Goal: Check status: Check status

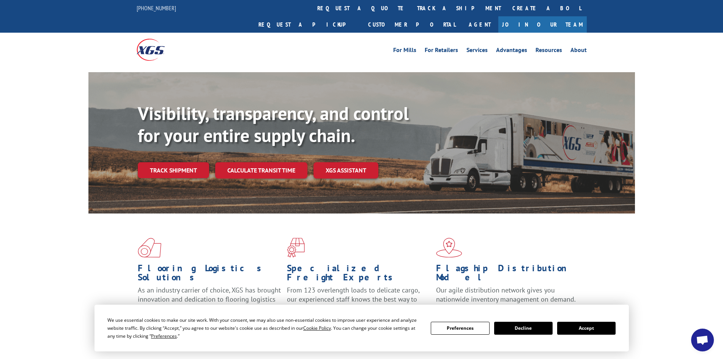
click at [588, 326] on button "Accept" at bounding box center [586, 327] width 58 height 13
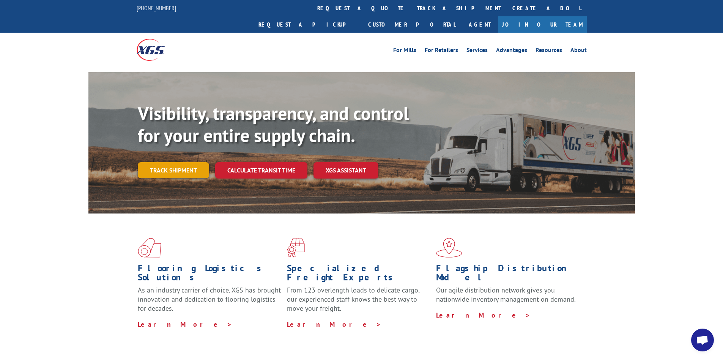
click at [167, 162] on link "Track shipment" at bounding box center [173, 170] width 71 height 16
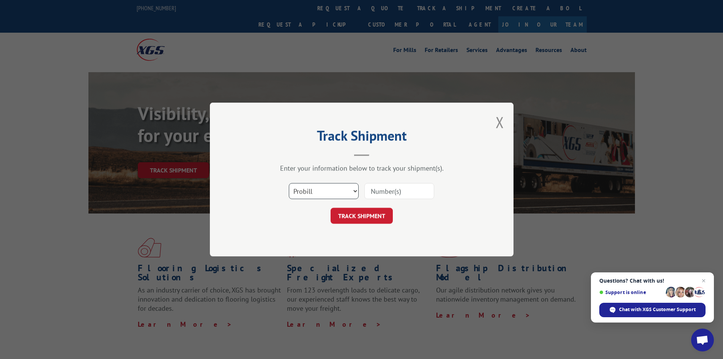
click at [330, 190] on select "Select category... Probill BOL PO" at bounding box center [324, 191] width 70 height 16
select select "bol"
click at [289, 183] on select "Select category... Probill BOL PO" at bounding box center [324, 191] width 70 height 16
click at [375, 191] on input at bounding box center [399, 191] width 70 height 16
paste input "7031121"
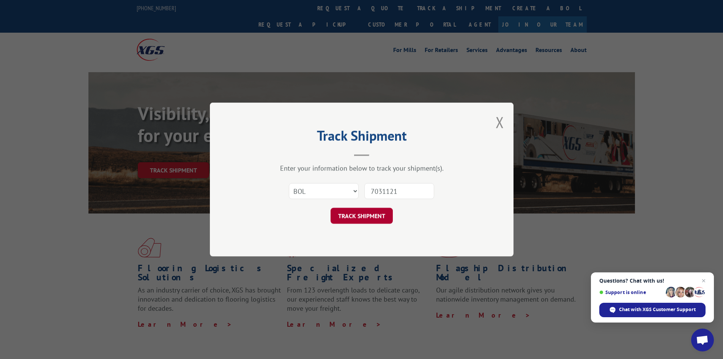
type input "7031121"
click at [368, 215] on button "TRACK SHIPMENT" at bounding box center [361, 216] width 62 height 16
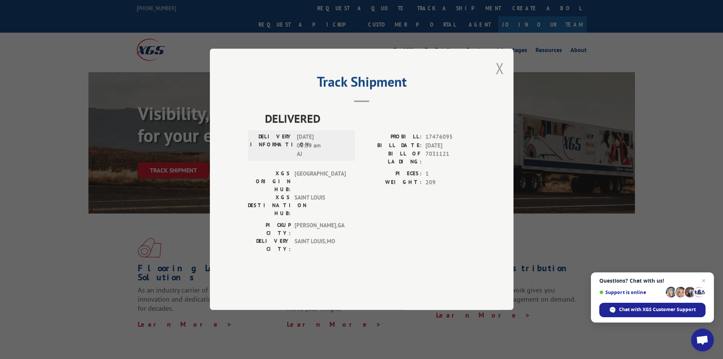
click at [500, 78] on button "Close modal" at bounding box center [500, 68] width 8 height 20
